Goal: Find specific page/section: Find specific page/section

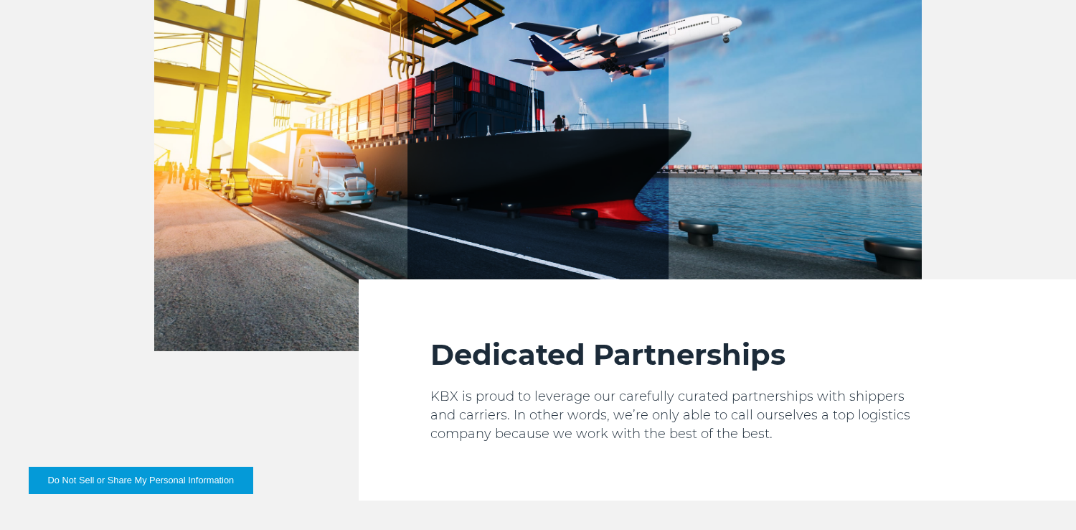
scroll to position [2077, 0]
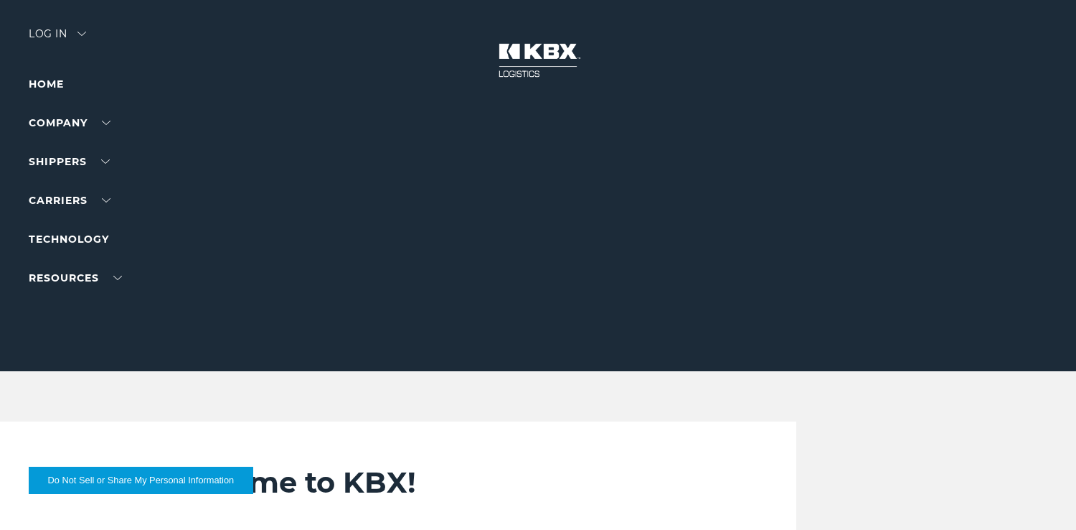
click at [544, 55] on img at bounding box center [538, 60] width 108 height 63
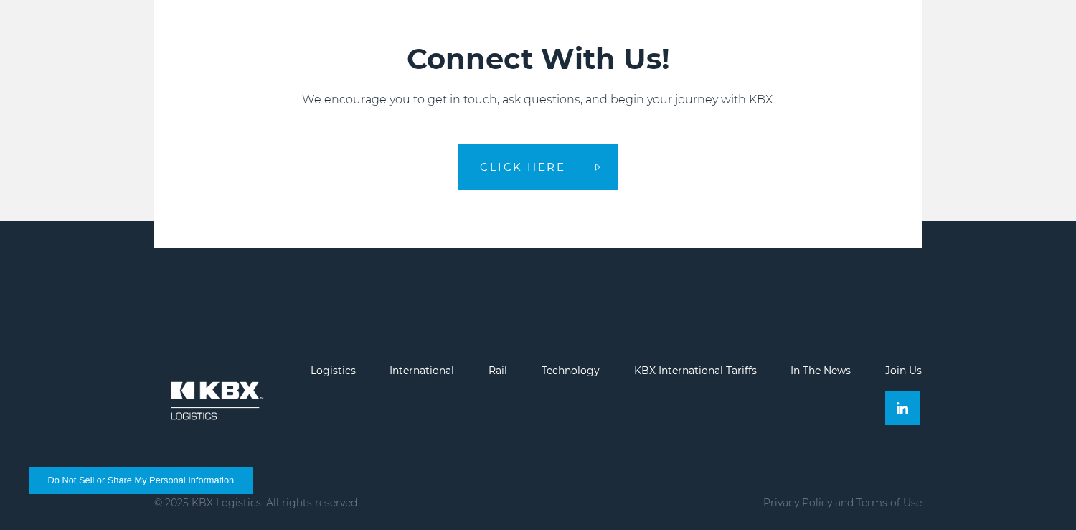
scroll to position [3134, 0]
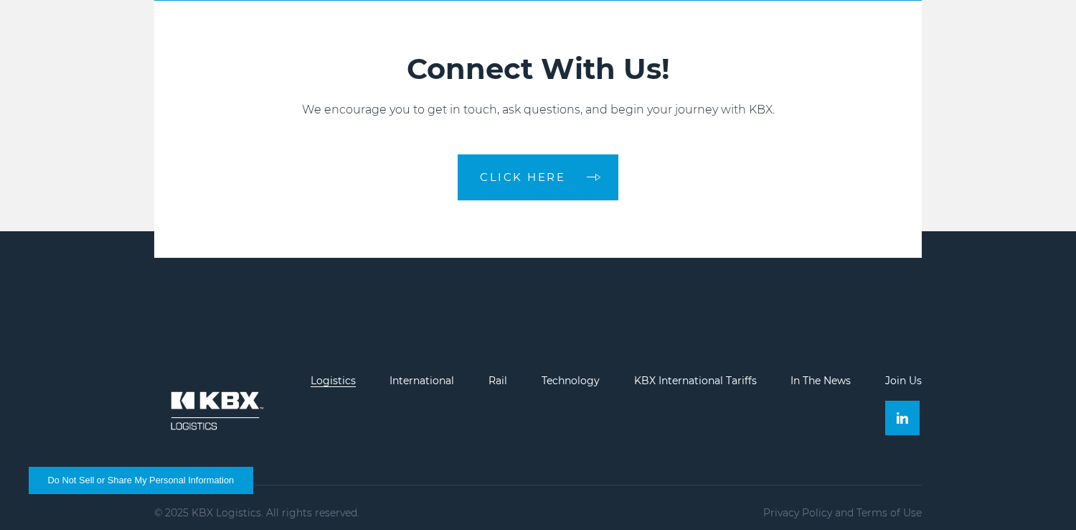
click at [314, 379] on link "Logistics" at bounding box center [333, 380] width 45 height 13
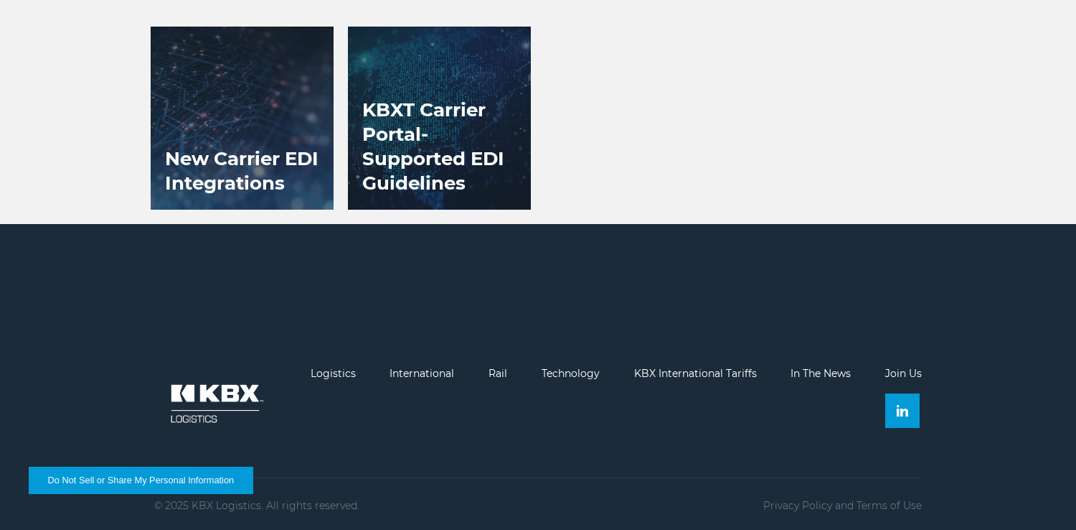
scroll to position [1592, 0]
